Goal: Navigation & Orientation: Understand site structure

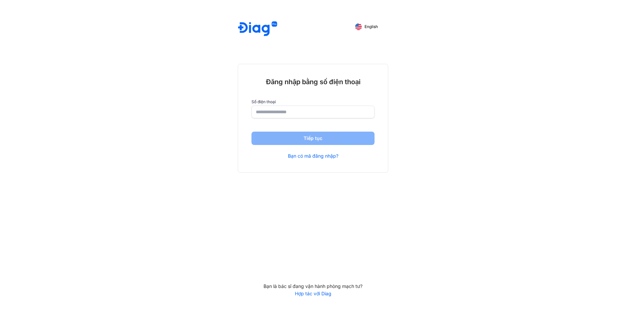
click at [298, 113] on input "number" at bounding box center [313, 112] width 114 height 12
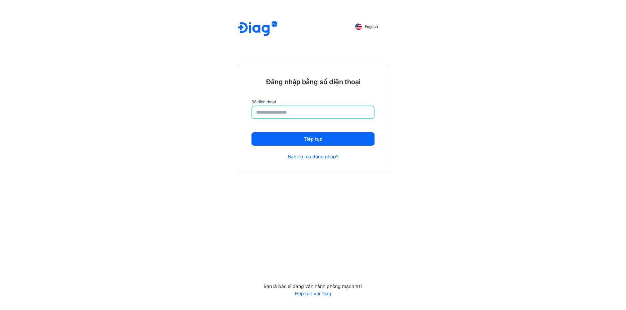
type input "**********"
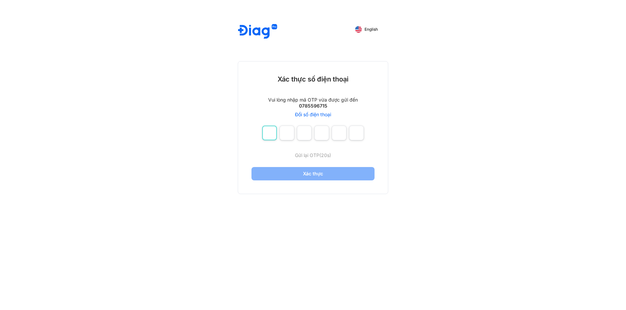
click at [270, 136] on input "number" at bounding box center [269, 133] width 15 height 15
type input "*"
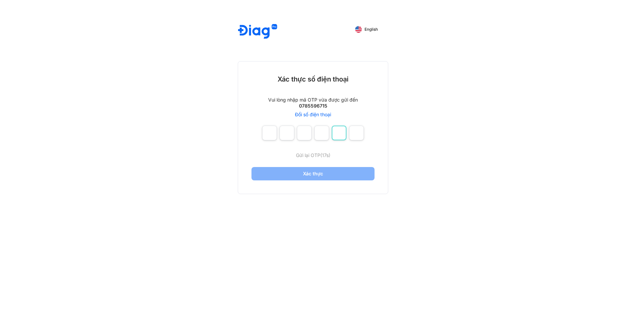
type input "*"
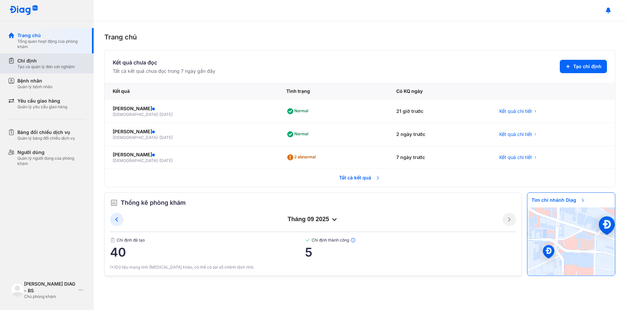
click at [36, 67] on div "Tạo và quản lý đơn xét nghiệm" at bounding box center [46, 66] width 58 height 5
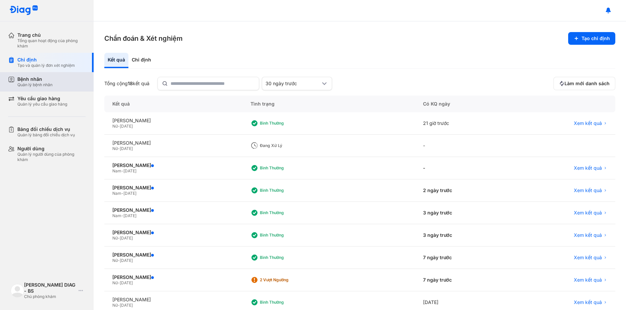
click at [51, 81] on div "Bệnh nhân" at bounding box center [34, 79] width 35 height 6
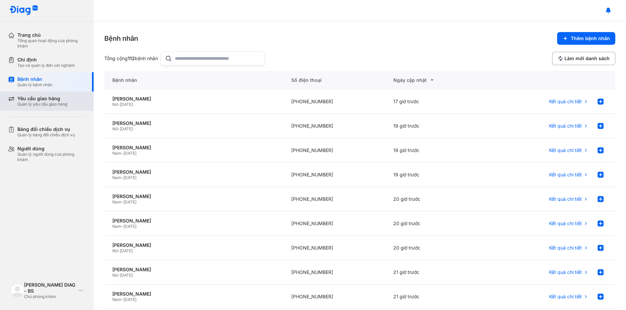
click at [52, 100] on div "Yêu cầu giao hàng" at bounding box center [42, 99] width 50 height 6
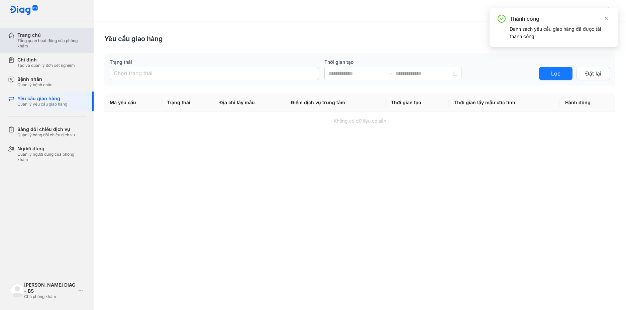
click at [51, 44] on div "Tổng quan hoạt động của phòng khám" at bounding box center [51, 43] width 68 height 11
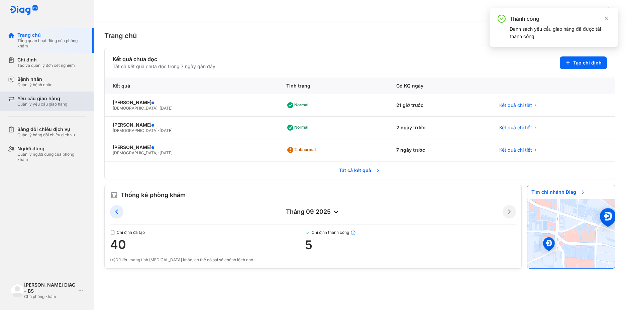
click at [47, 95] on div "Yêu cầu giao hàng Quản lý yêu cầu giao hàng" at bounding box center [51, 101] width 86 height 19
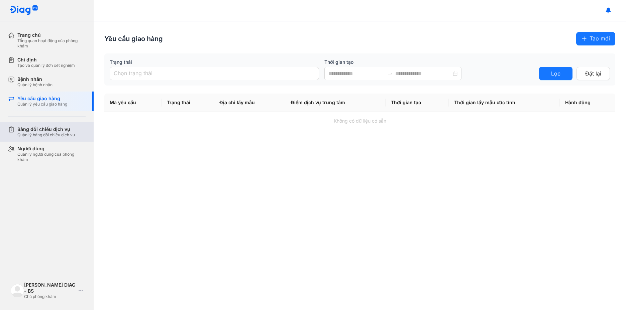
click at [56, 127] on div "Bảng đối chiếu dịch vụ" at bounding box center [46, 129] width 58 height 6
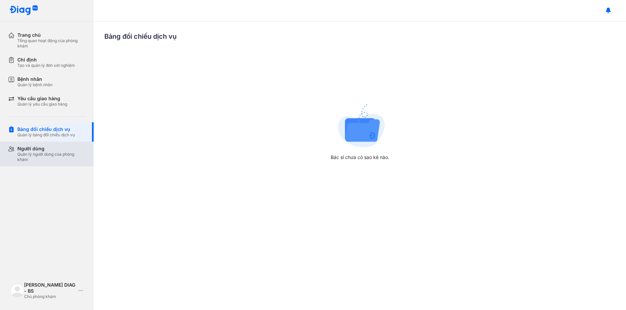
click at [57, 142] on div "Người dùng Quản lý người dùng của phòng khám" at bounding box center [51, 154] width 86 height 25
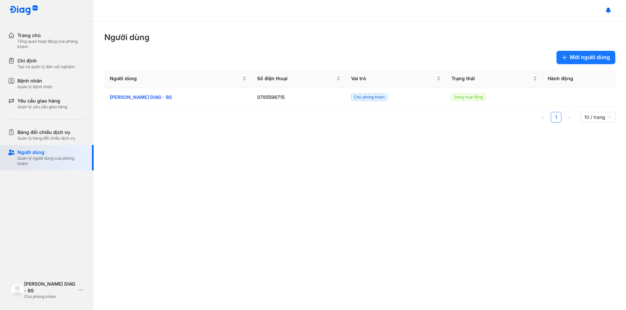
click at [51, 154] on div "Người dùng" at bounding box center [51, 152] width 68 height 7
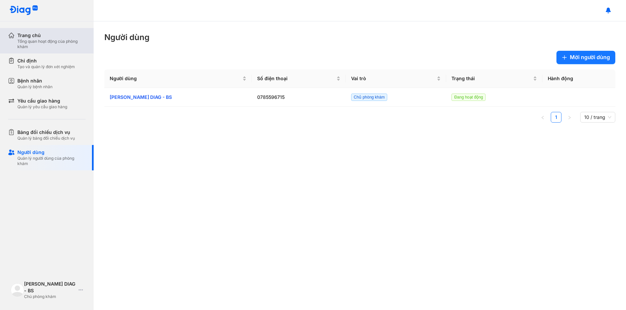
click at [45, 40] on div "Tổng quan hoạt động của phòng khám" at bounding box center [51, 44] width 68 height 11
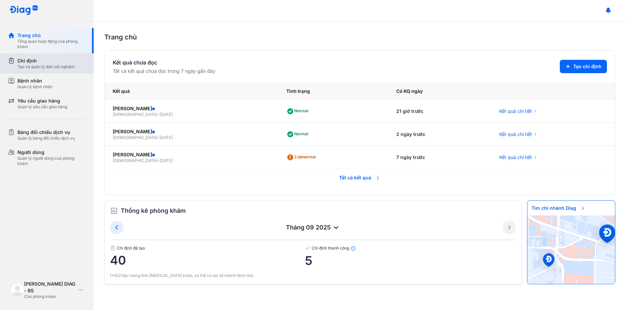
click at [53, 73] on div "Chỉ định Tạo và quản lý đơn xét nghiệm" at bounding box center [51, 63] width 86 height 20
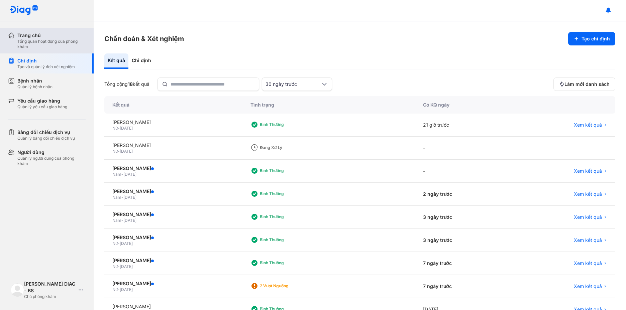
click at [55, 46] on div "Tổng quan hoạt động của phòng khám" at bounding box center [51, 44] width 68 height 11
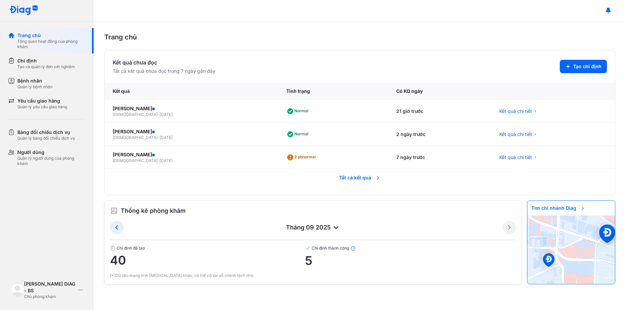
click at [365, 174] on span "Tất cả kết quả" at bounding box center [359, 178] width 49 height 15
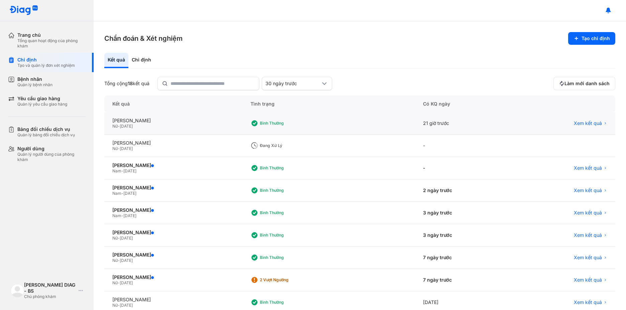
click at [313, 128] on div "Bình thường" at bounding box center [283, 123] width 66 height 10
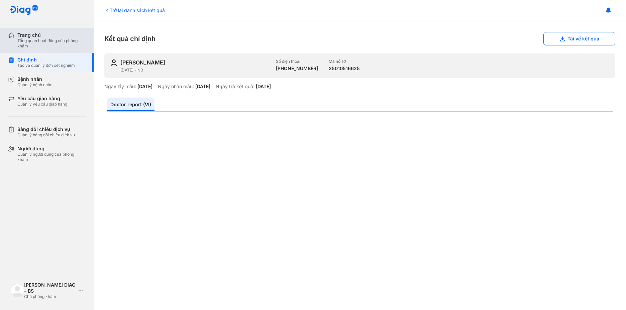
click at [65, 39] on div "Tổng quan hoạt động của phòng khám" at bounding box center [51, 43] width 68 height 11
